Goal: Task Accomplishment & Management: Manage account settings

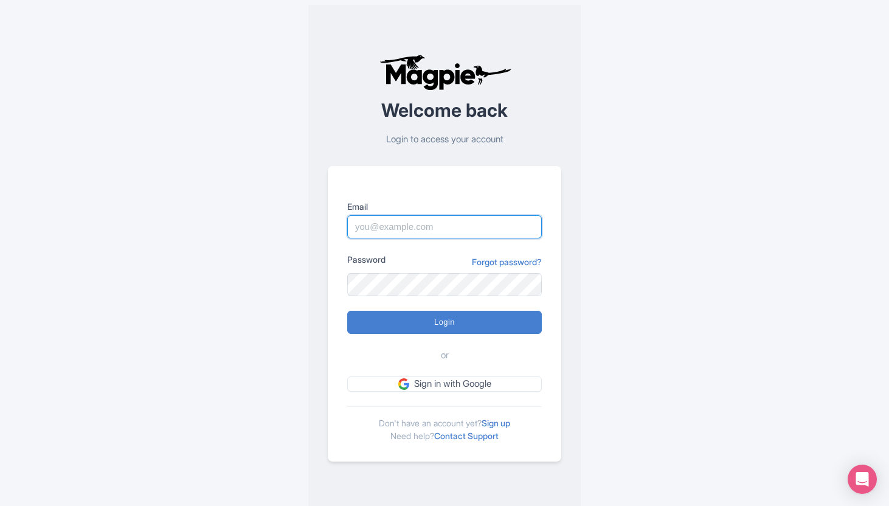
click at [470, 229] on input "Email" at bounding box center [444, 226] width 195 height 23
type input "[PERSON_NAME][EMAIL_ADDRESS][DOMAIN_NAME]"
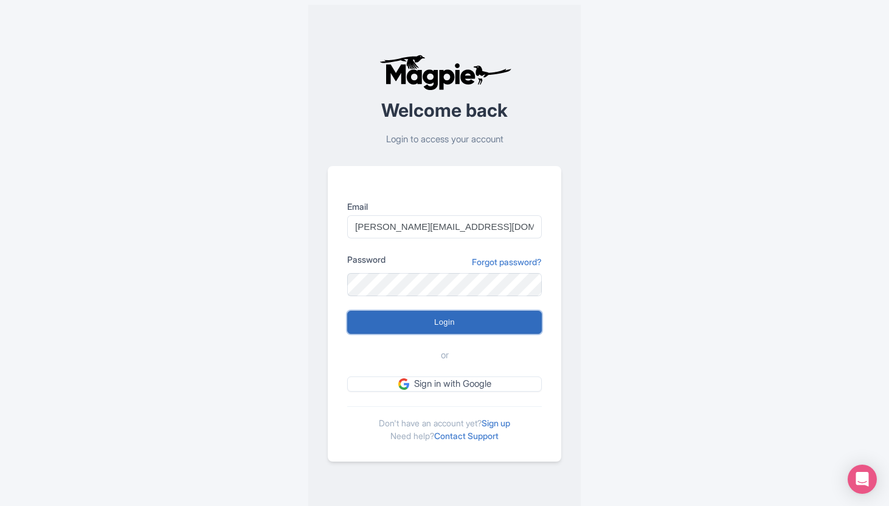
click at [463, 324] on input "Login" at bounding box center [444, 322] width 195 height 23
type input "Logging in..."
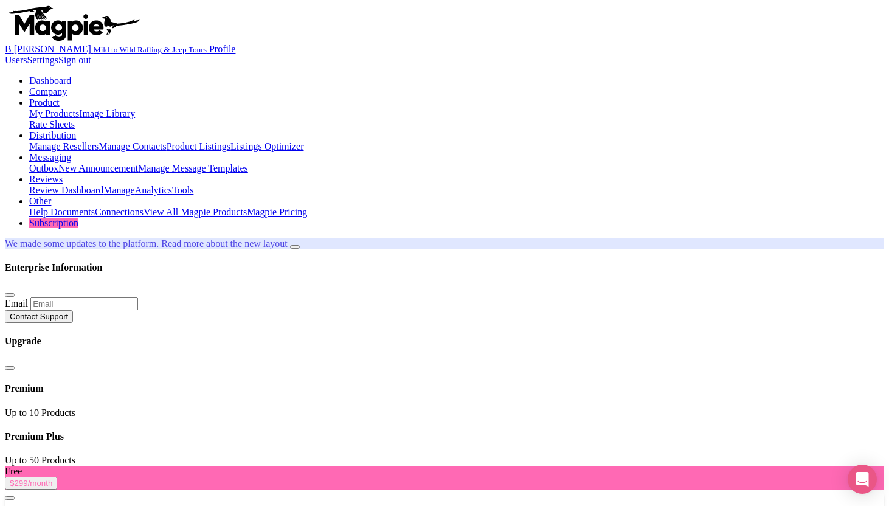
click at [79, 108] on link "My Products" at bounding box center [54, 113] width 50 height 10
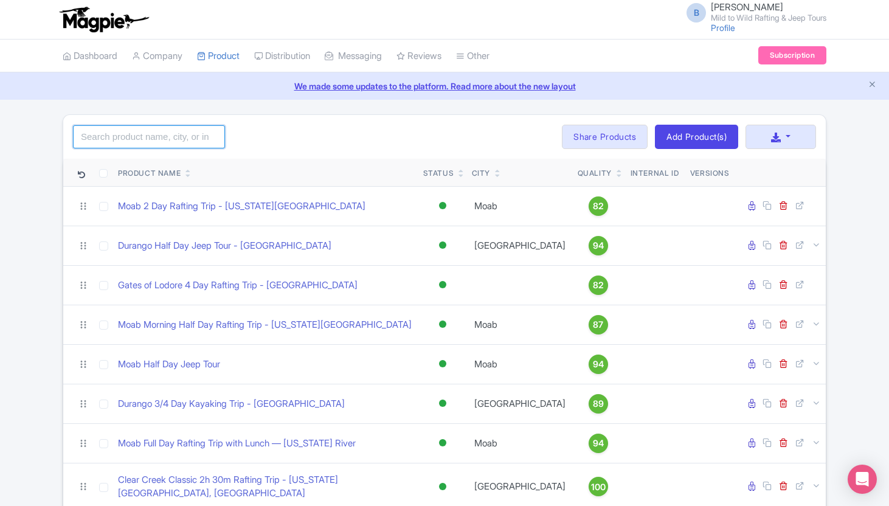
click at [171, 136] on input "search" at bounding box center [149, 136] width 152 height 23
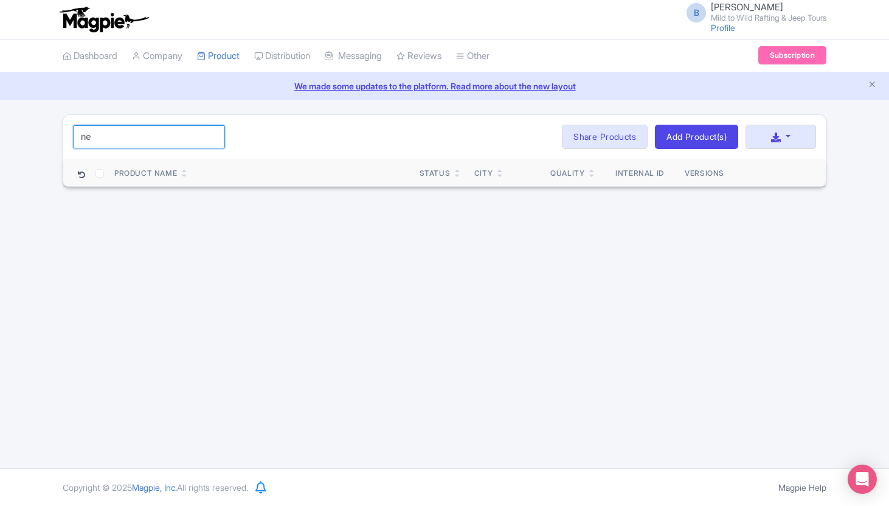
type input "n"
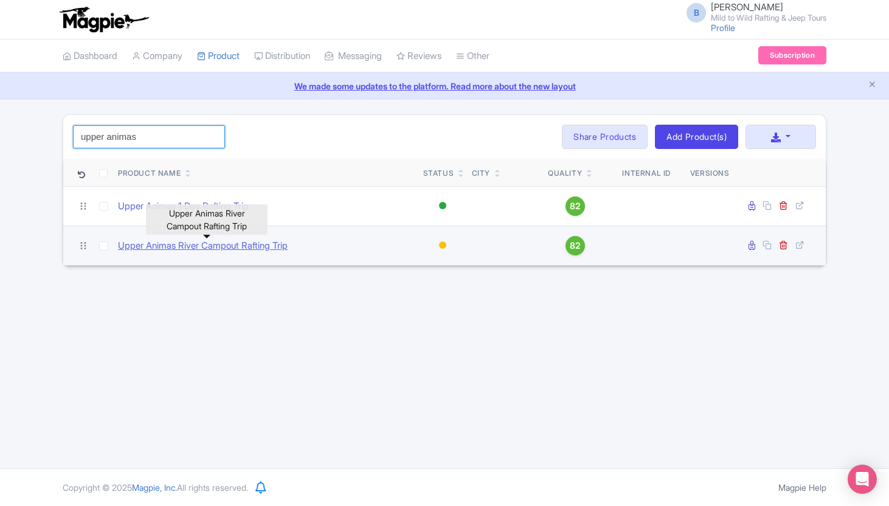
type input "upper animas"
click at [172, 245] on link "Upper Animas River Campout Rafting Trip" at bounding box center [203, 246] width 170 height 14
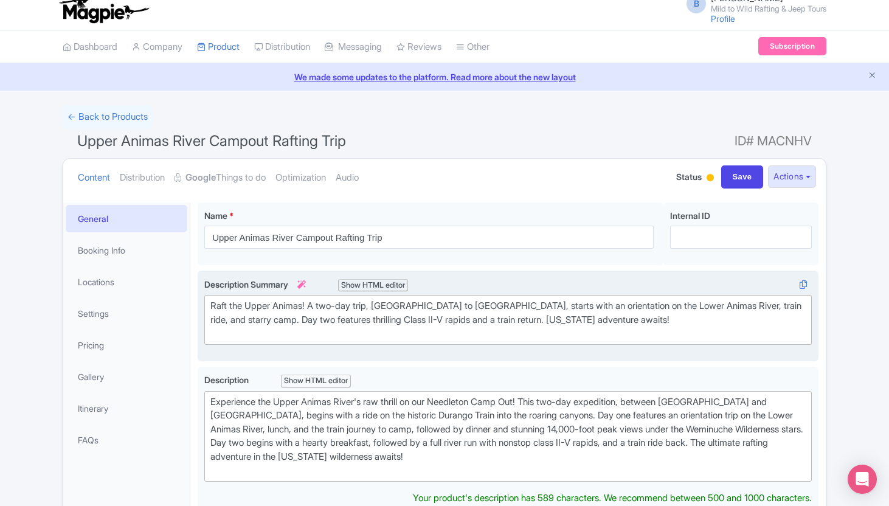
scroll to position [19, 0]
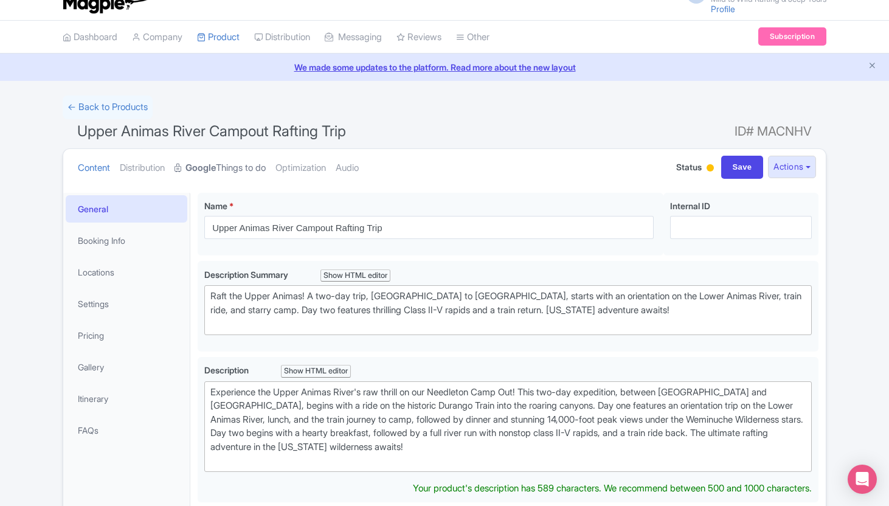
click at [247, 164] on link "Google Things to do" at bounding box center [220, 168] width 91 height 38
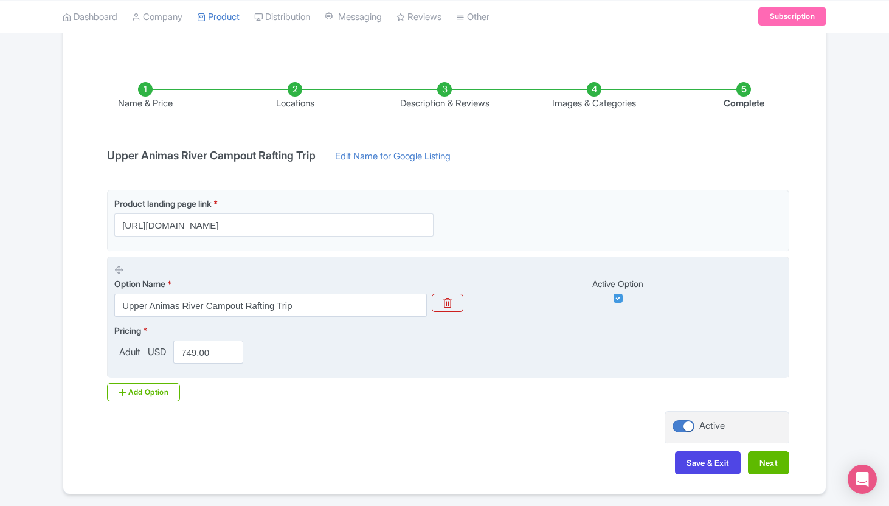
scroll to position [0, 0]
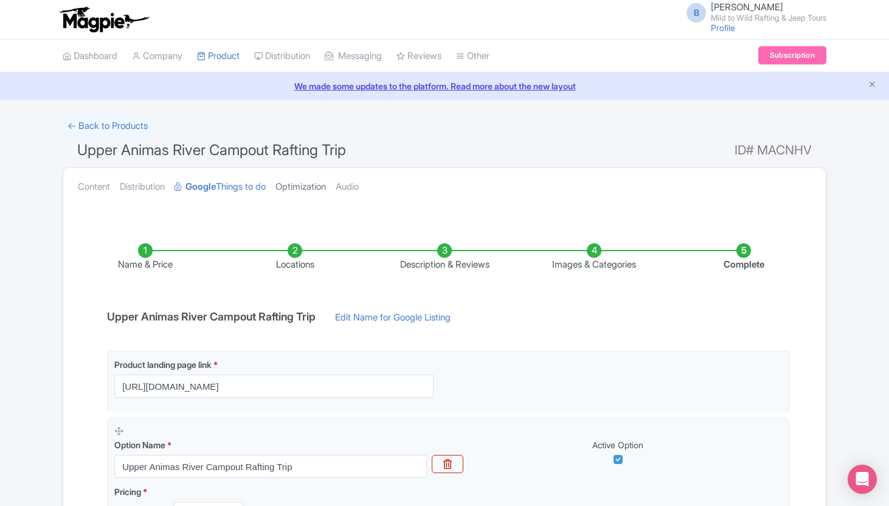
click at [313, 190] on link "Optimization" at bounding box center [301, 187] width 50 height 38
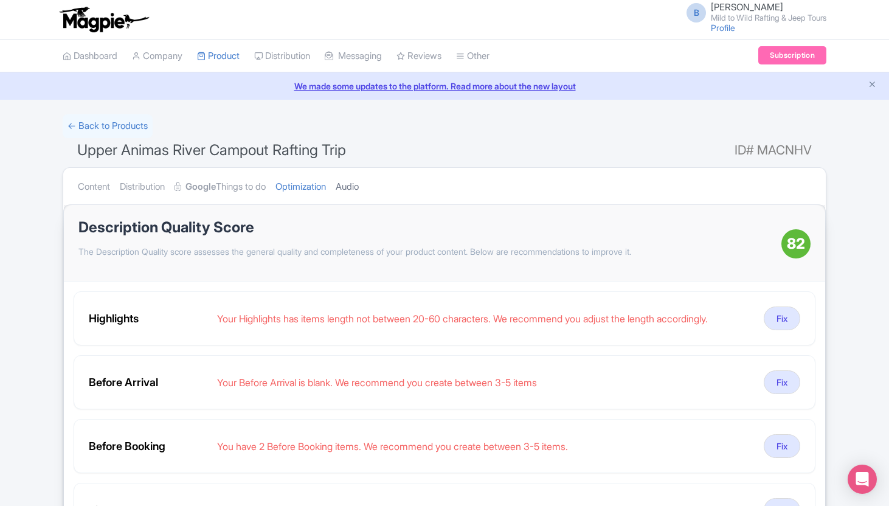
click at [356, 184] on link "Audio" at bounding box center [347, 187] width 23 height 38
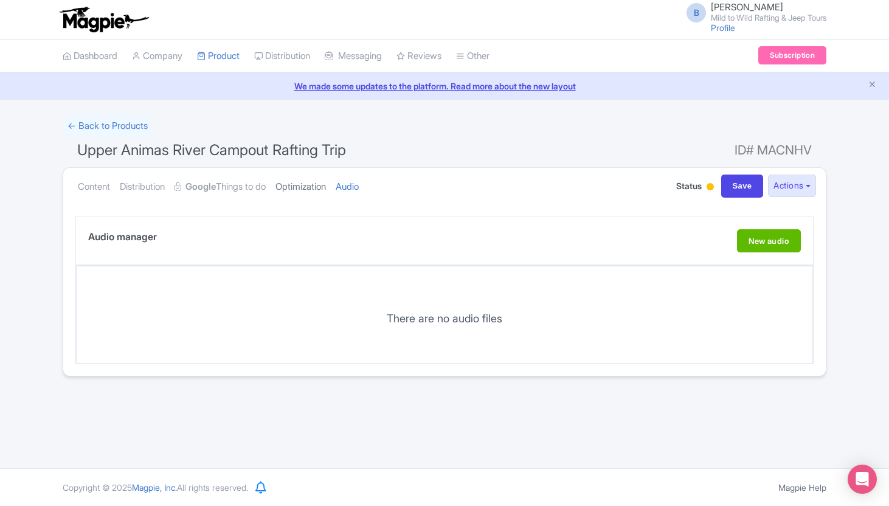
click at [304, 183] on link "Optimization" at bounding box center [301, 187] width 50 height 38
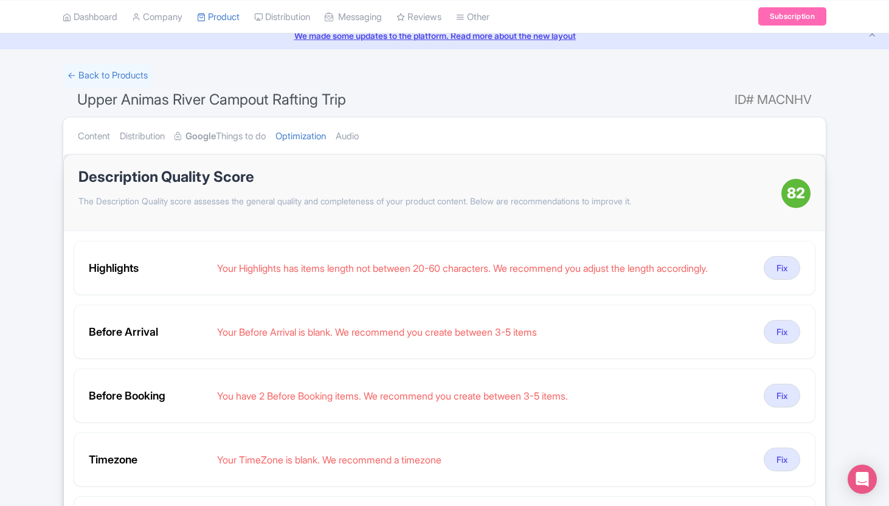
scroll to position [78, 0]
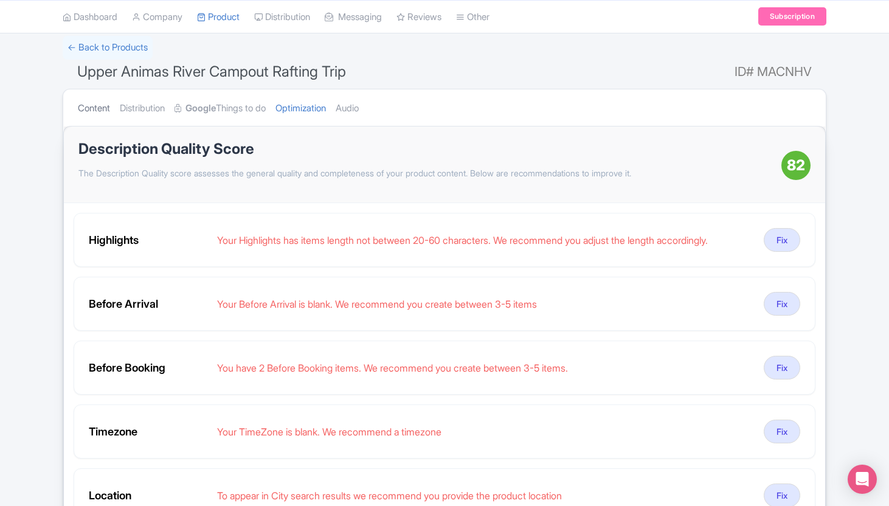
click at [100, 106] on link "Content" at bounding box center [94, 108] width 32 height 38
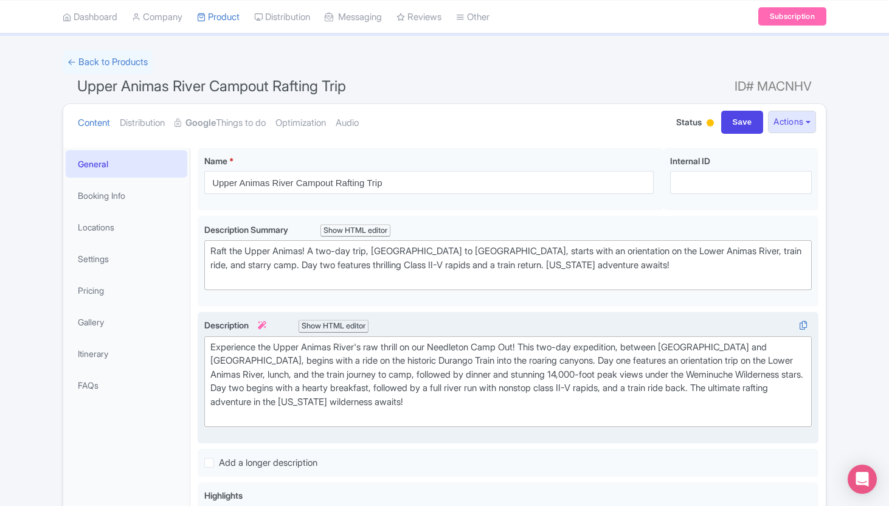
scroll to position [61, 0]
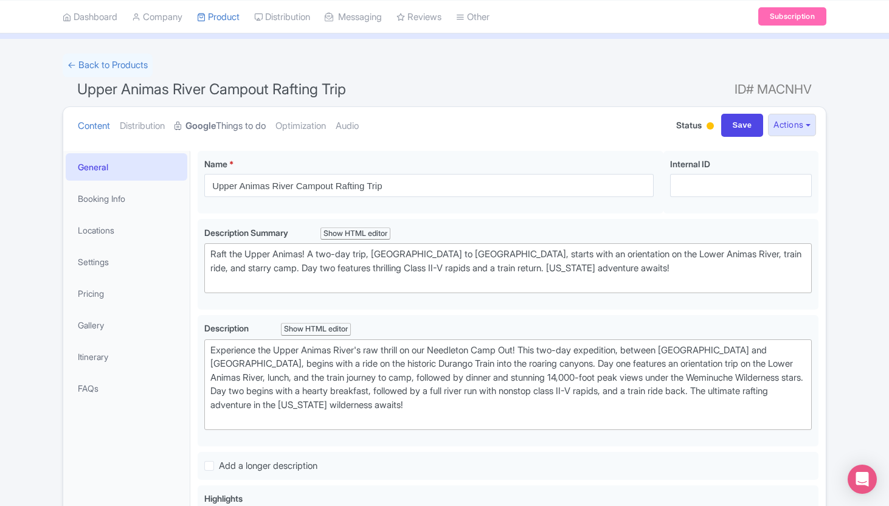
click at [243, 120] on link "Google Things to do" at bounding box center [220, 126] width 91 height 38
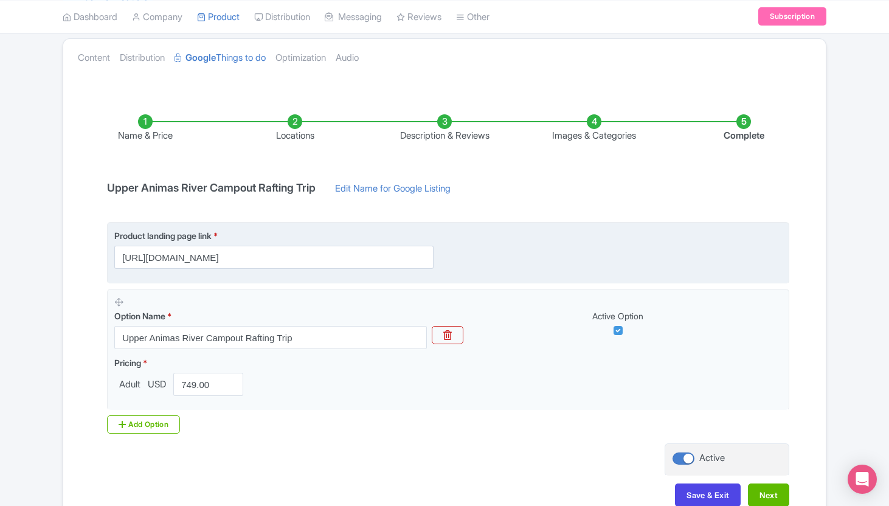
scroll to position [201, 0]
